Goal: Information Seeking & Learning: Learn about a topic

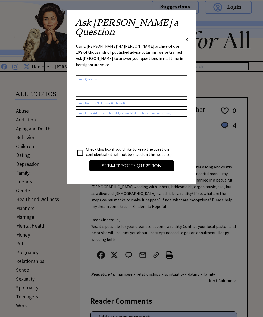
click at [188, 37] on div "X" at bounding box center [187, 40] width 2 height 6
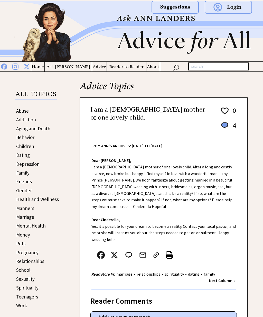
click at [26, 174] on link "Family" at bounding box center [22, 173] width 13 height 6
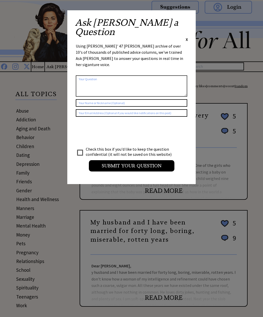
click at [186, 37] on span "X" at bounding box center [187, 39] width 2 height 5
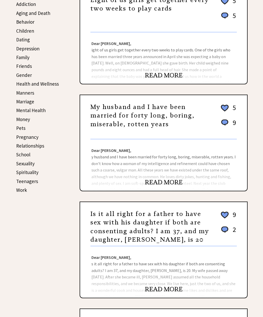
scroll to position [116, 0]
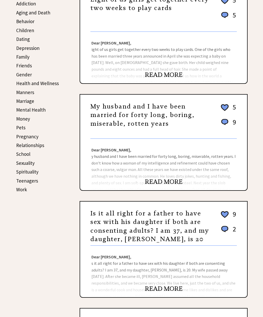
click at [175, 184] on link "READ MORE" at bounding box center [164, 182] width 38 height 8
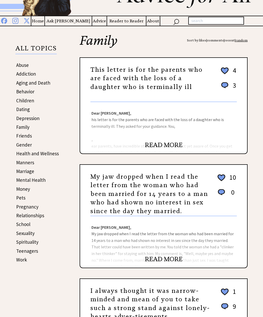
scroll to position [49, 0]
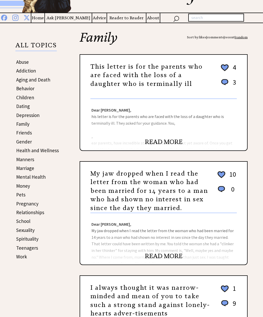
click at [28, 131] on link "Friends" at bounding box center [24, 133] width 16 height 6
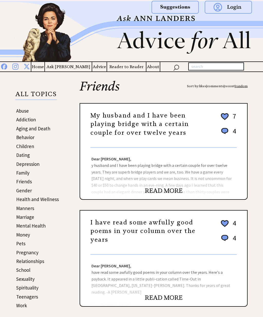
click at [27, 171] on link "Family" at bounding box center [22, 173] width 13 height 6
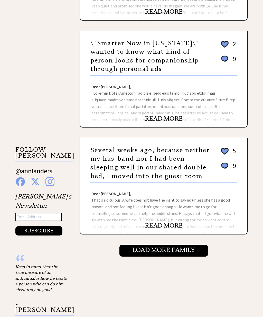
scroll to position [393, 0]
click at [173, 229] on link "READ MORE" at bounding box center [164, 226] width 38 height 8
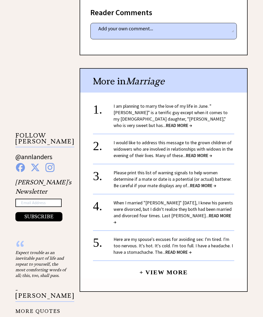
scroll to position [369, 0]
click at [168, 265] on link "+ View More" at bounding box center [164, 270] width 48 height 11
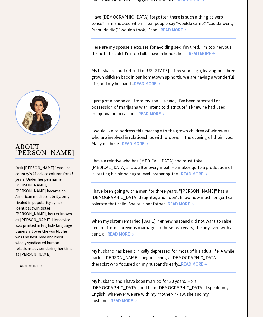
scroll to position [402, 0]
click at [134, 237] on span "READ MORE →" at bounding box center [121, 234] width 26 height 6
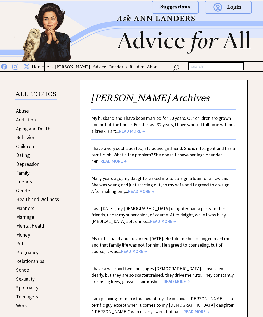
scroll to position [0, 0]
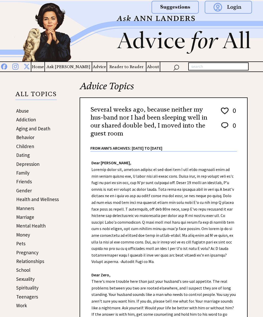
scroll to position [0, 0]
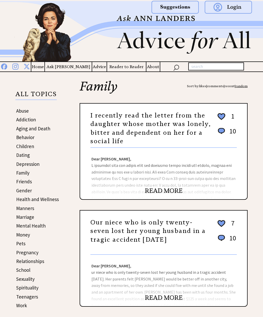
scroll to position [0, 0]
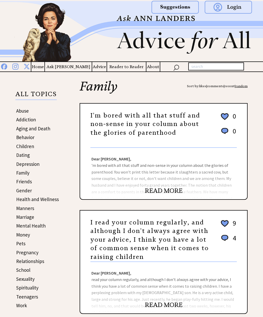
scroll to position [0, 0]
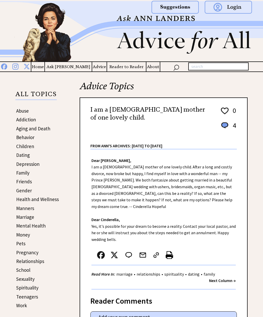
click at [26, 174] on link "Family" at bounding box center [22, 173] width 13 height 6
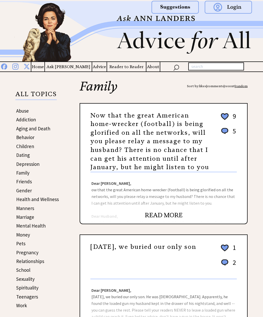
click at [22, 243] on link "Pets" at bounding box center [20, 243] width 9 height 6
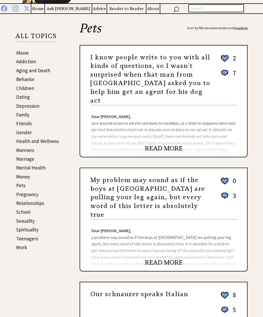
scroll to position [72, 0]
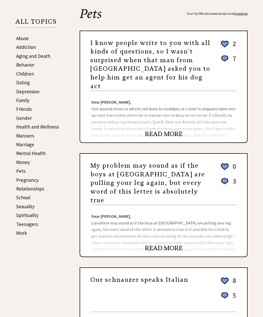
click at [38, 190] on link "Relationships" at bounding box center [30, 189] width 28 height 6
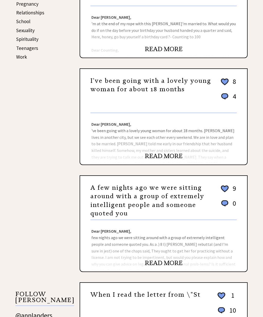
scroll to position [244, 0]
